Goal: Task Accomplishment & Management: Use online tool/utility

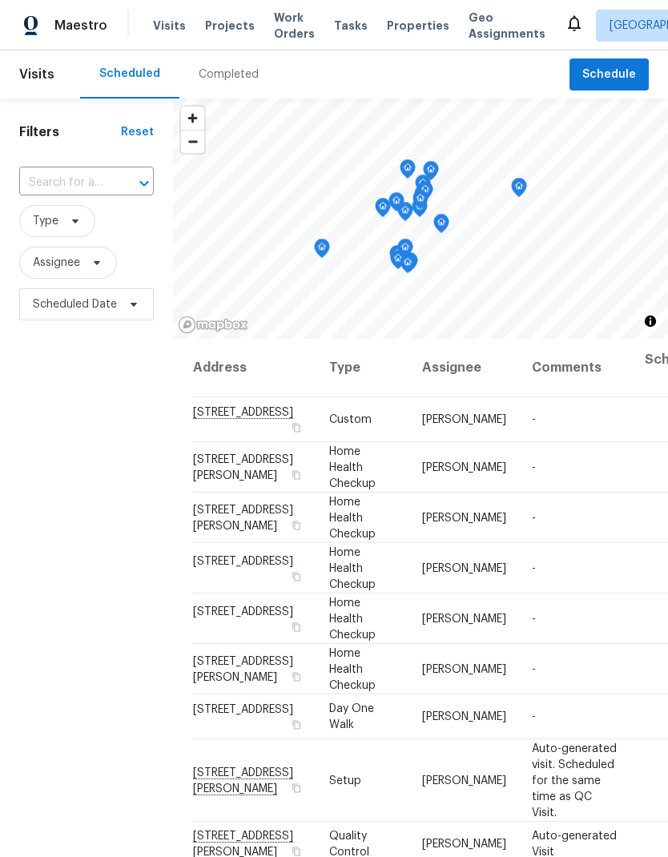
click at [622, 71] on span "Schedule" at bounding box center [610, 75] width 54 height 20
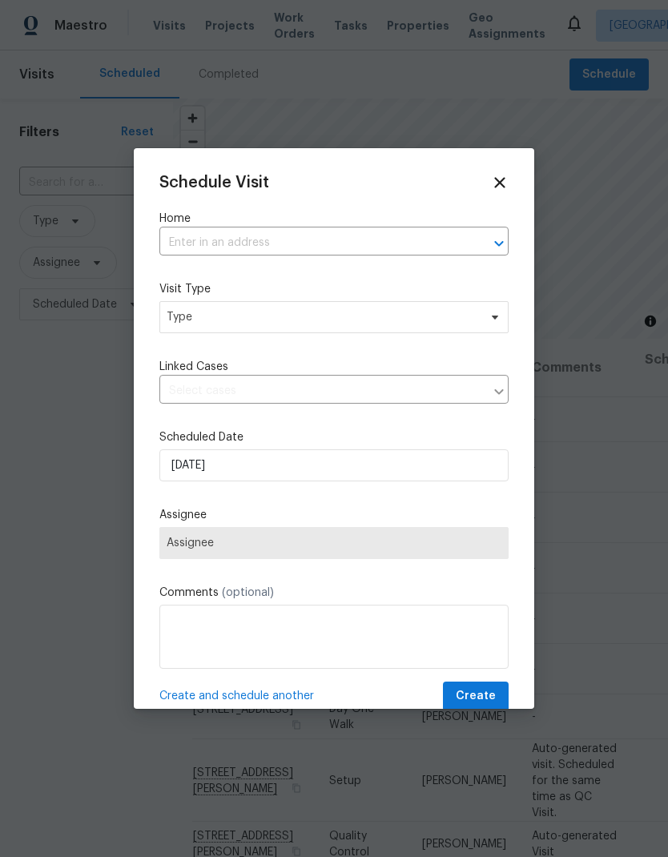
click at [304, 237] on input "text" at bounding box center [311, 243] width 304 height 25
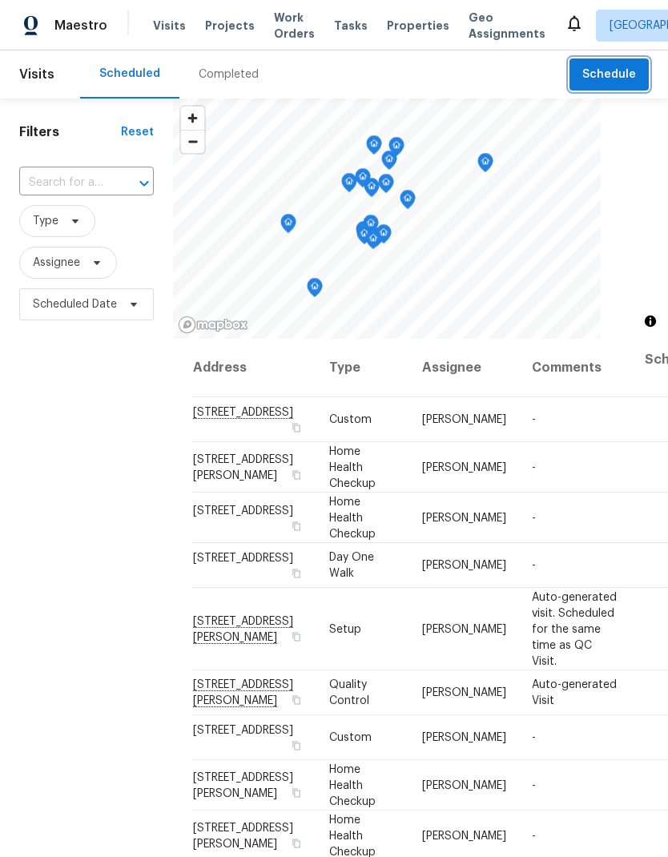
click at [612, 76] on span "Schedule" at bounding box center [610, 75] width 54 height 20
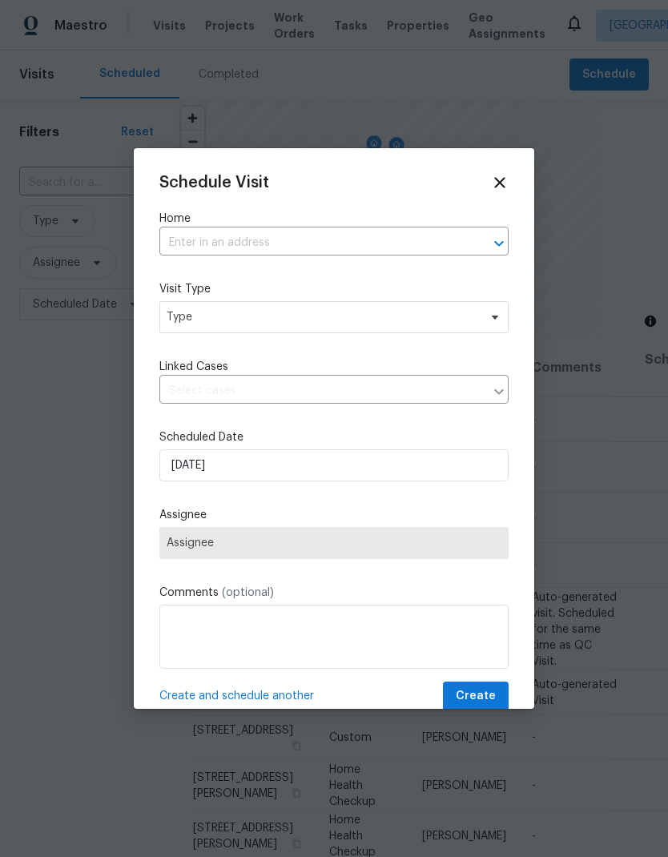
click at [304, 242] on input "text" at bounding box center [311, 243] width 304 height 25
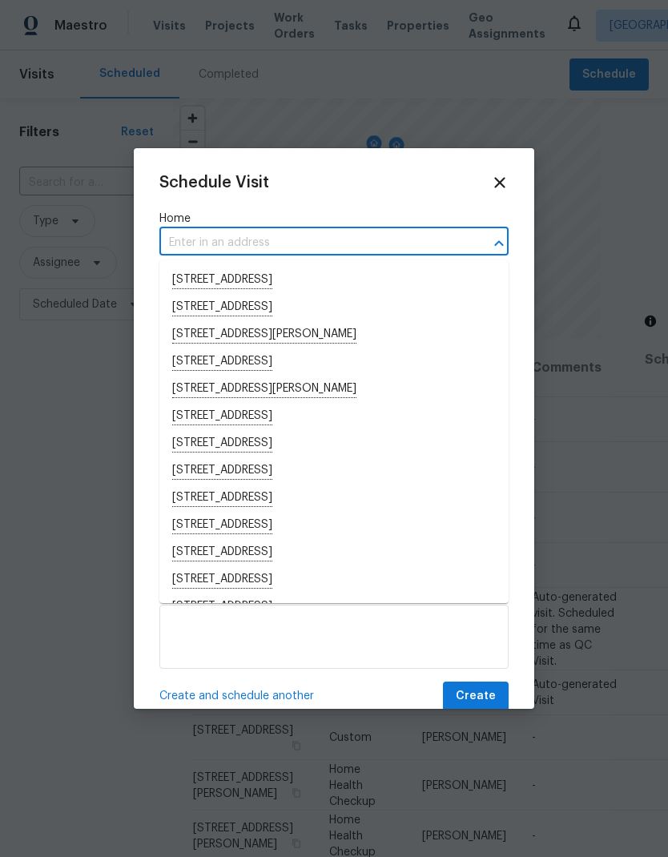
click at [277, 240] on input "text" at bounding box center [311, 243] width 304 height 25
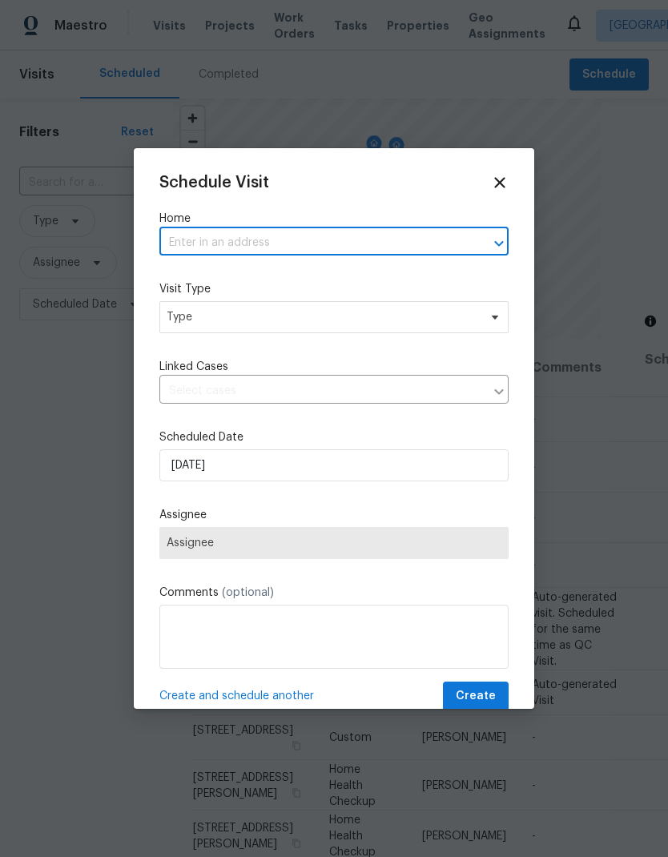
paste input "2747 Compton Parc Ln, Carmichael, CA 95608"
type input "2747 Compton Parc Ln, Carmichael, CA 95608"
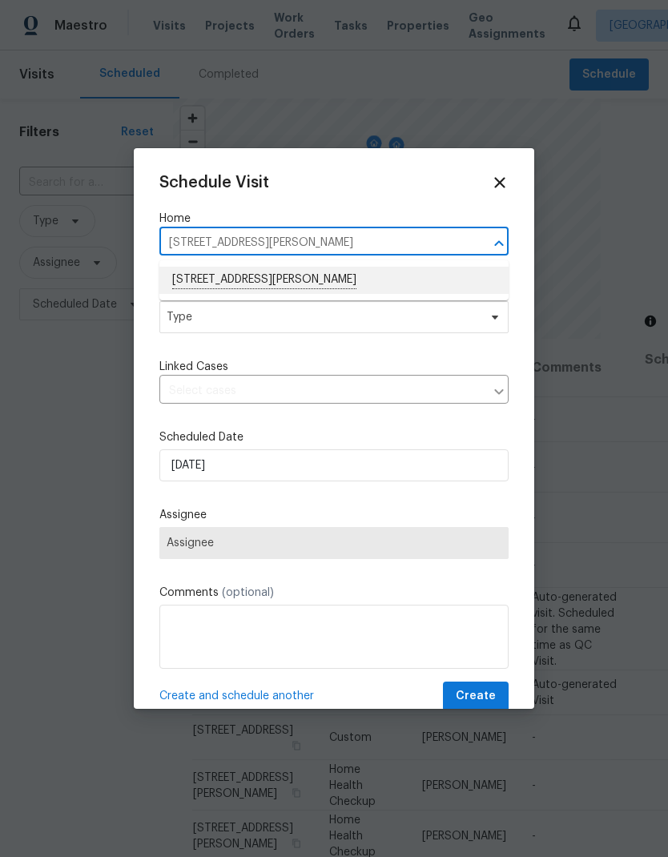
click at [349, 277] on li "2747 Compton Parc Ln, Carmichael, CA 95608" at bounding box center [333, 280] width 349 height 27
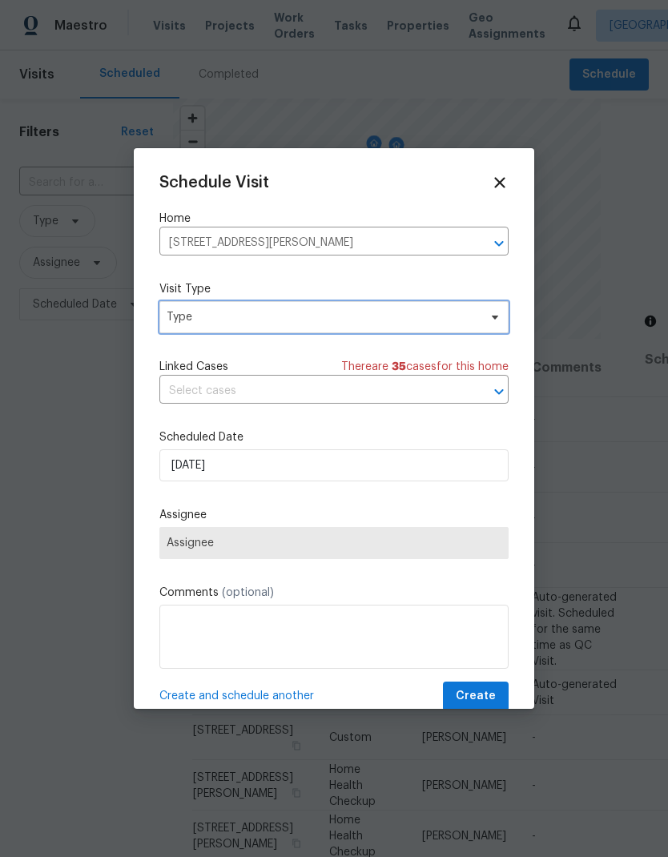
click at [357, 316] on span "Type" at bounding box center [323, 317] width 312 height 16
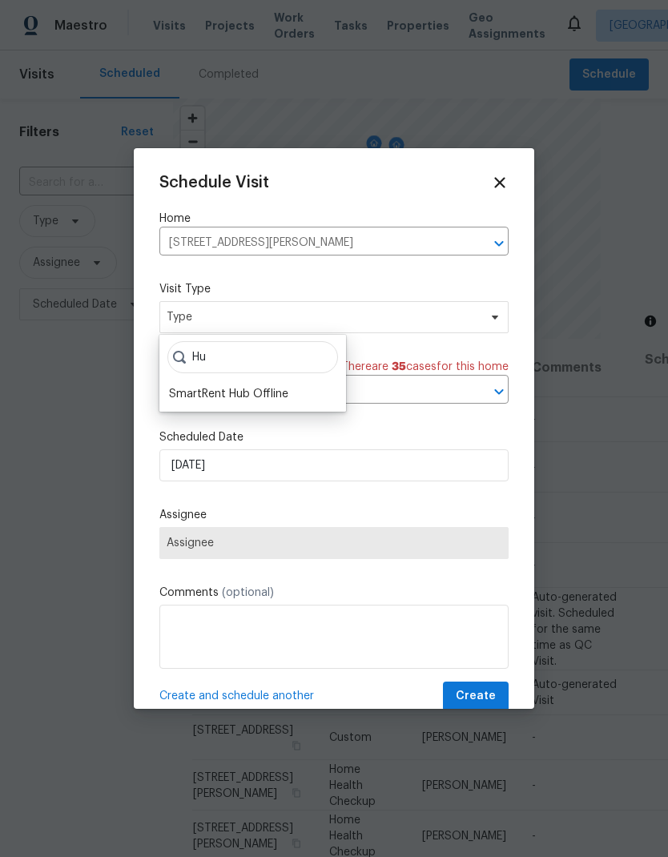
type input "Hu"
click at [271, 392] on div "SmartRent Hub Offline" at bounding box center [228, 394] width 119 height 16
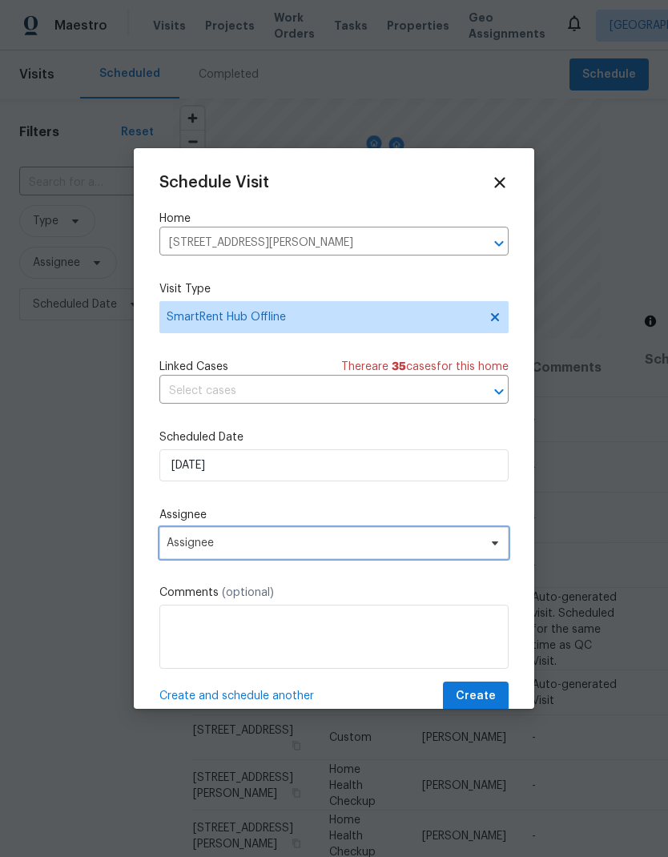
click at [349, 544] on span "Assignee" at bounding box center [324, 543] width 314 height 13
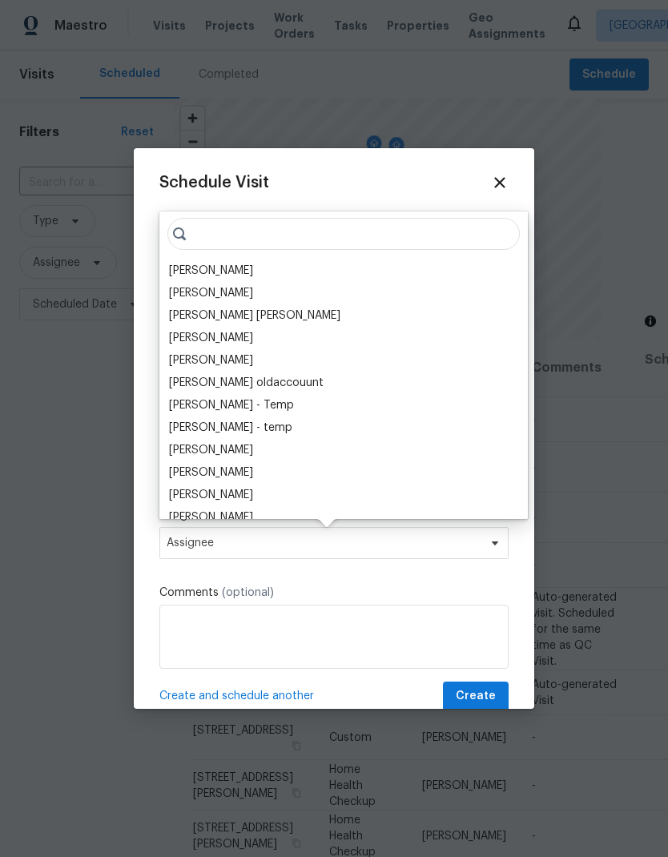
click at [232, 271] on div "[PERSON_NAME]" at bounding box center [211, 271] width 84 height 16
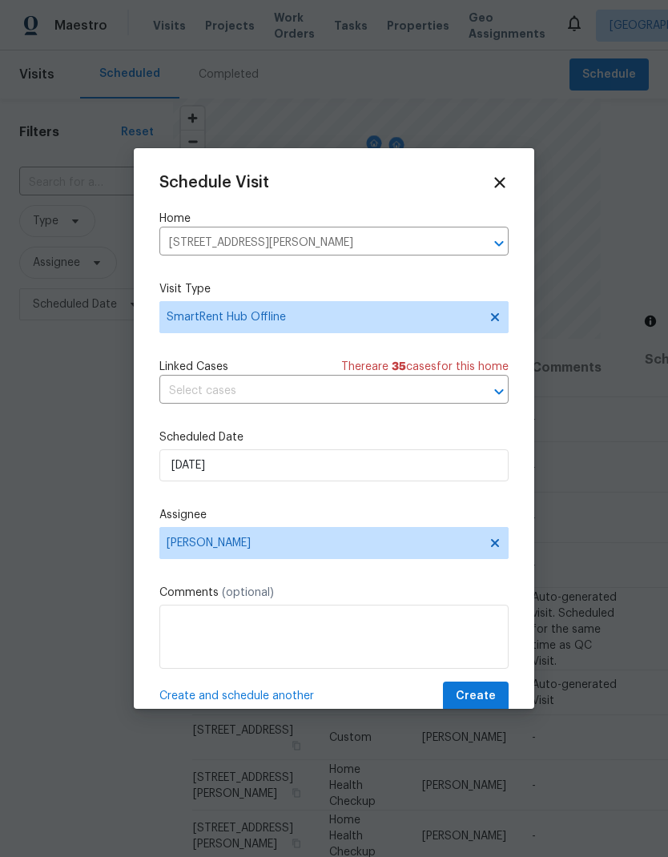
click at [485, 694] on span "Create" at bounding box center [476, 697] width 40 height 20
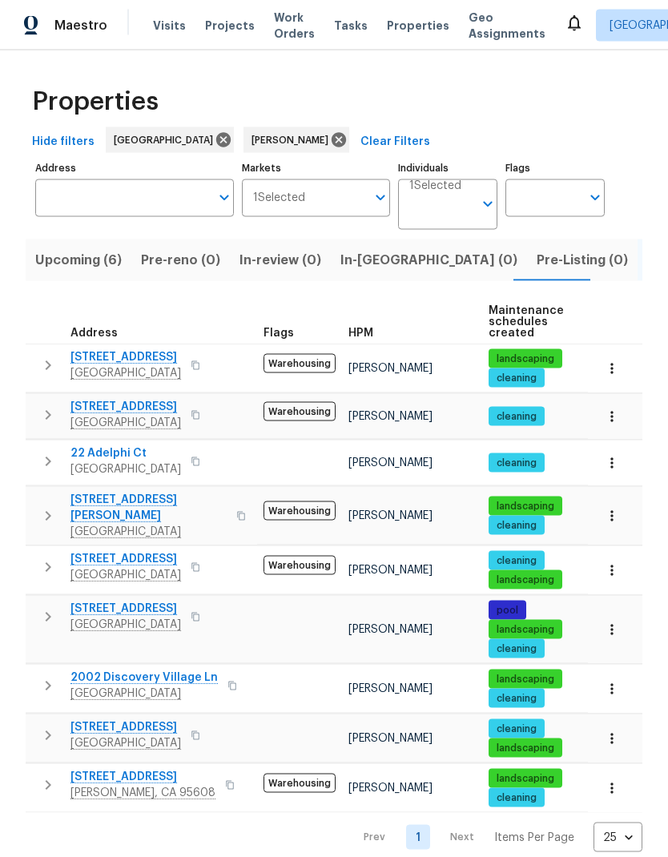
scroll to position [1, 0]
click at [71, 257] on span "Upcoming (6)" at bounding box center [78, 260] width 87 height 22
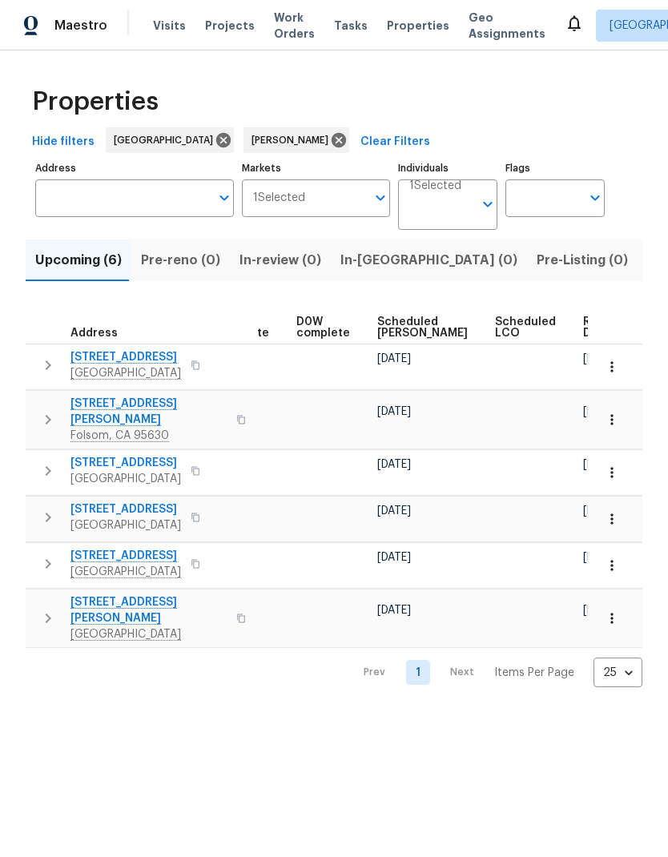
scroll to position [0, 403]
click at [584, 325] on span "Ready Date" at bounding box center [601, 327] width 35 height 22
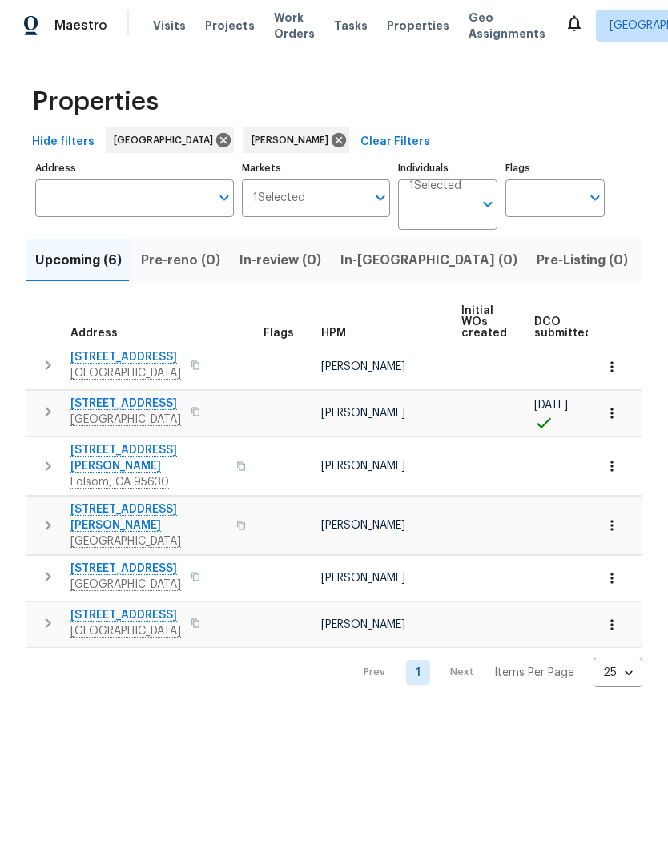
click at [107, 561] on span "8977 Carlisle Ave" at bounding box center [126, 569] width 111 height 16
click at [132, 502] on span "7542 Latour Ln" at bounding box center [149, 518] width 156 height 32
click at [148, 607] on span "[STREET_ADDRESS]" at bounding box center [126, 615] width 111 height 16
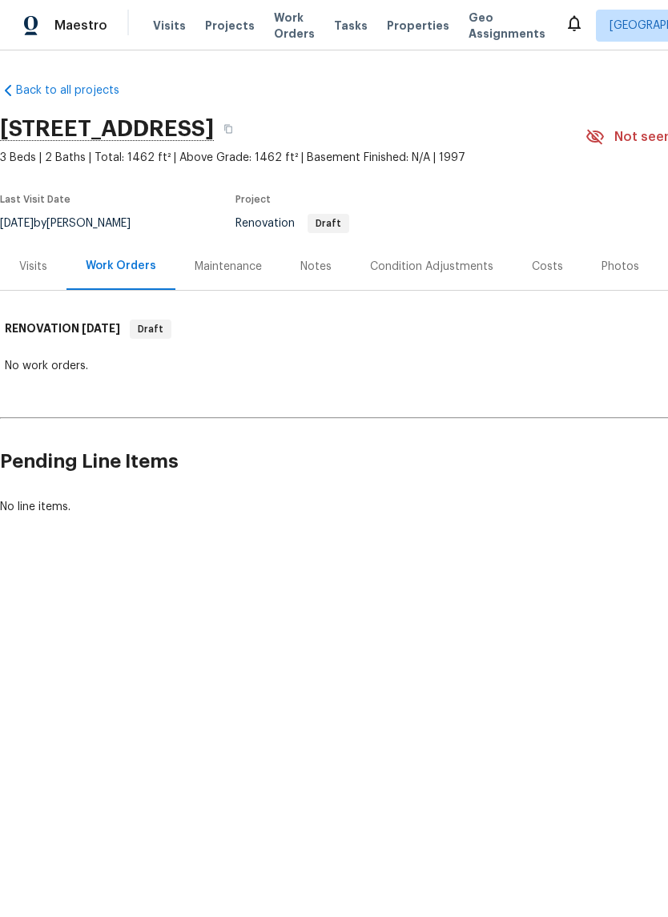
click at [36, 264] on div "Visits" at bounding box center [33, 267] width 28 height 16
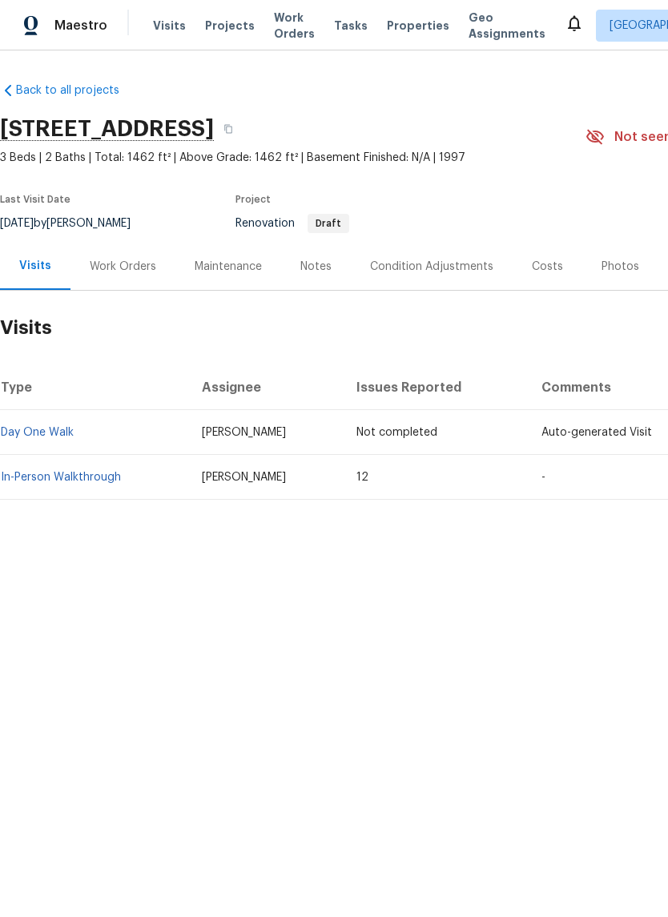
click at [193, 475] on td "[PERSON_NAME]" at bounding box center [266, 477] width 155 height 45
click at [96, 474] on link "In-Person Walkthrough" at bounding box center [61, 477] width 120 height 11
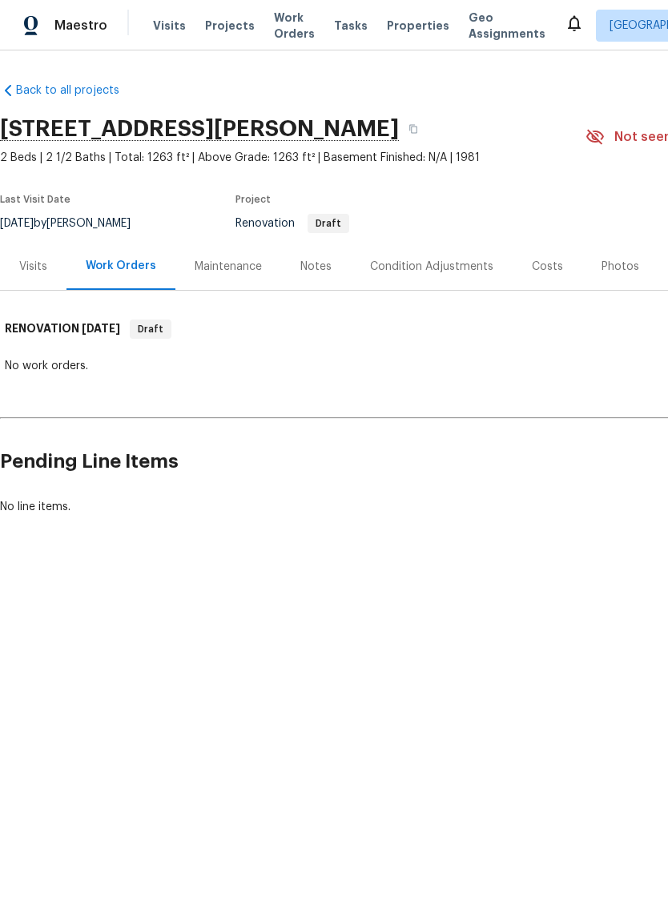
click at [45, 269] on div "Visits" at bounding box center [33, 267] width 28 height 16
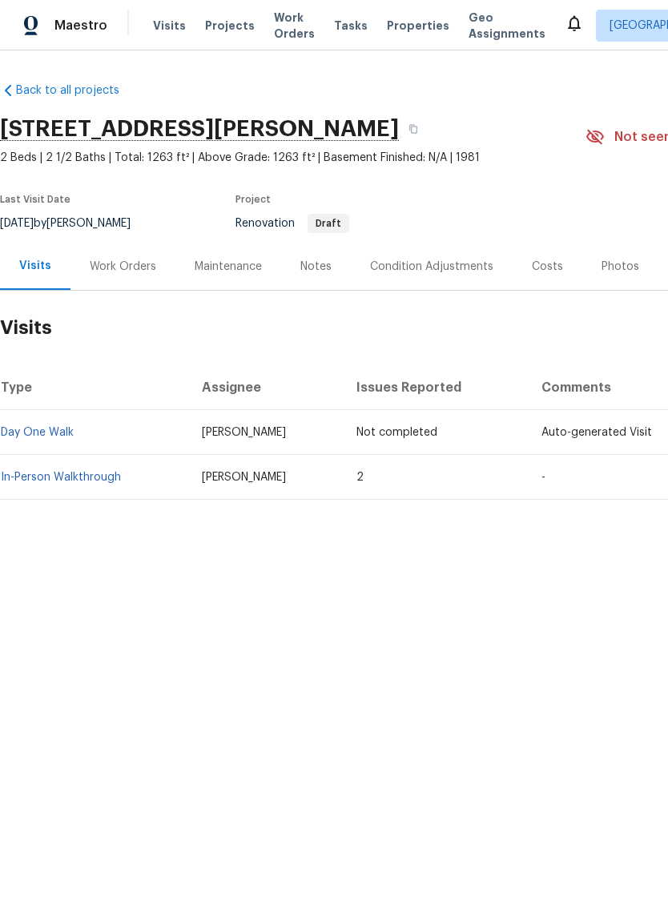
click at [101, 477] on link "In-Person Walkthrough" at bounding box center [61, 477] width 120 height 11
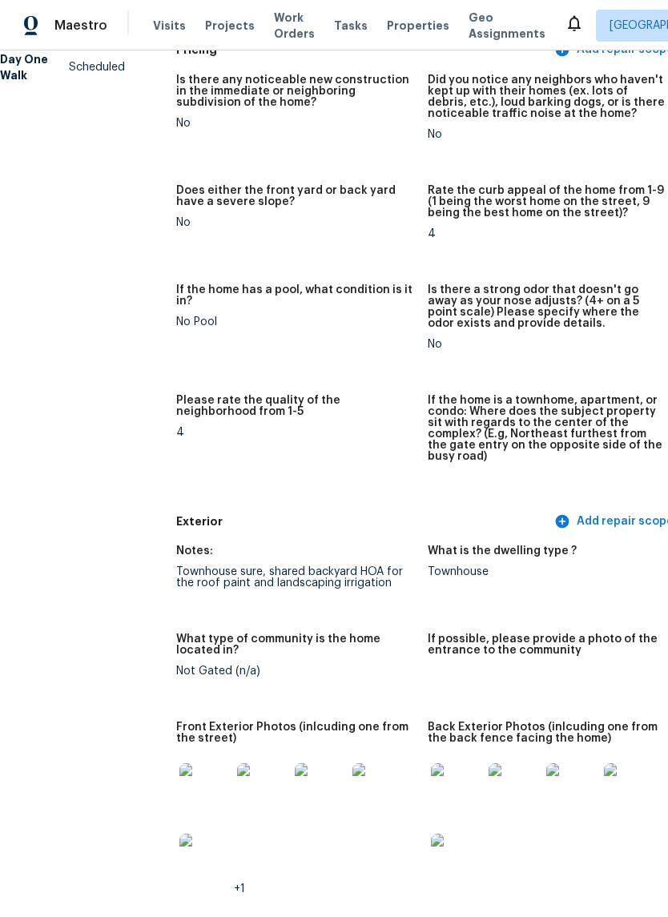
scroll to position [190, 20]
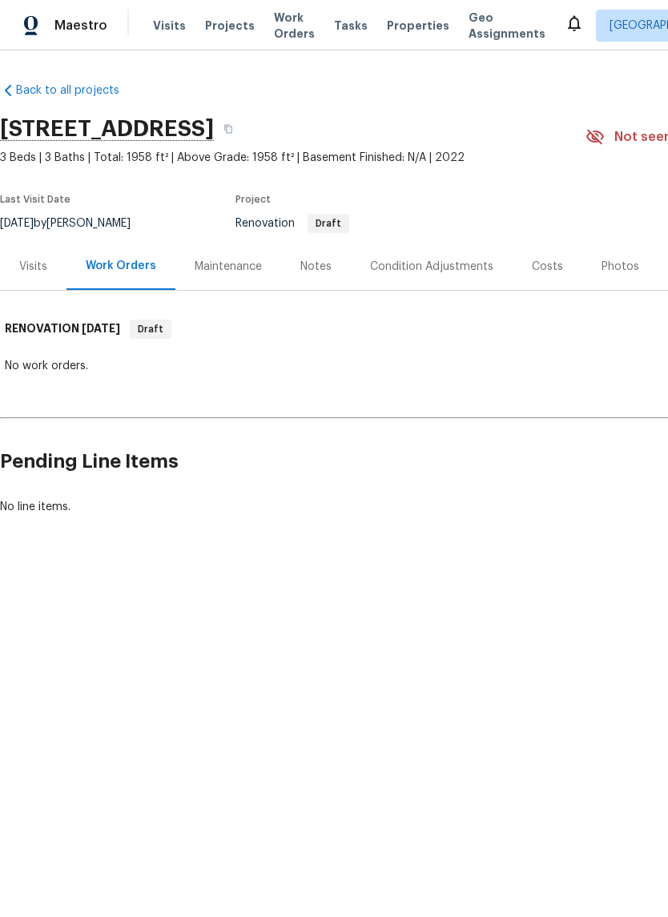
click at [39, 268] on div "Visits" at bounding box center [33, 267] width 28 height 16
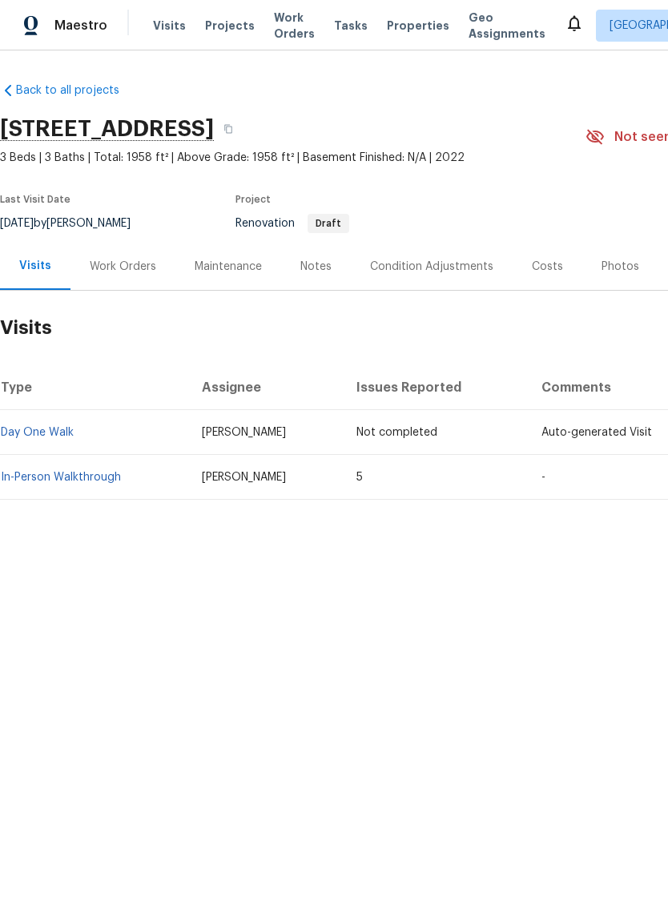
click at [103, 477] on link "In-Person Walkthrough" at bounding box center [61, 477] width 120 height 11
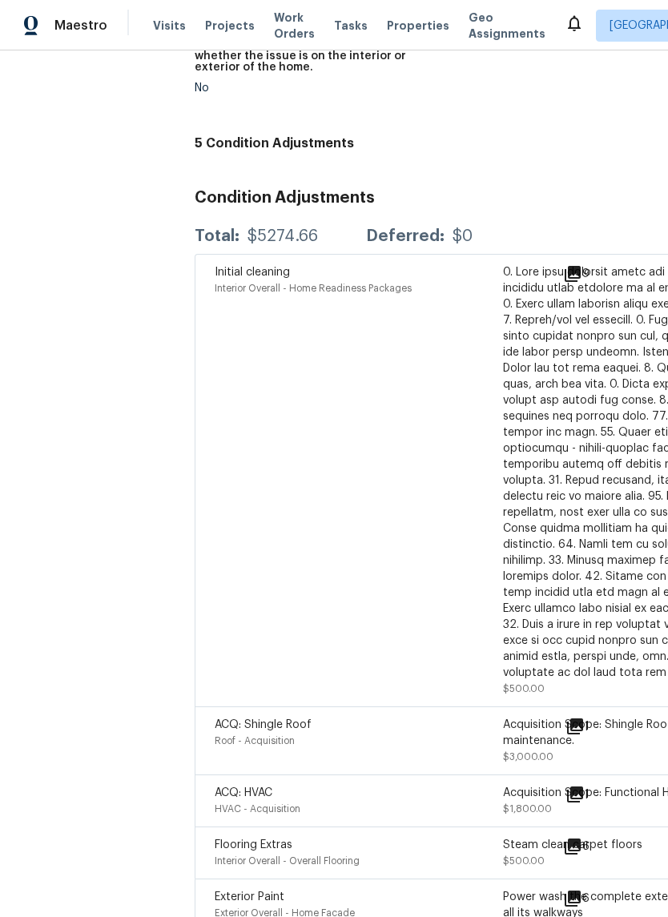
scroll to position [3863, 1]
